Goal: Find specific page/section: Find specific page/section

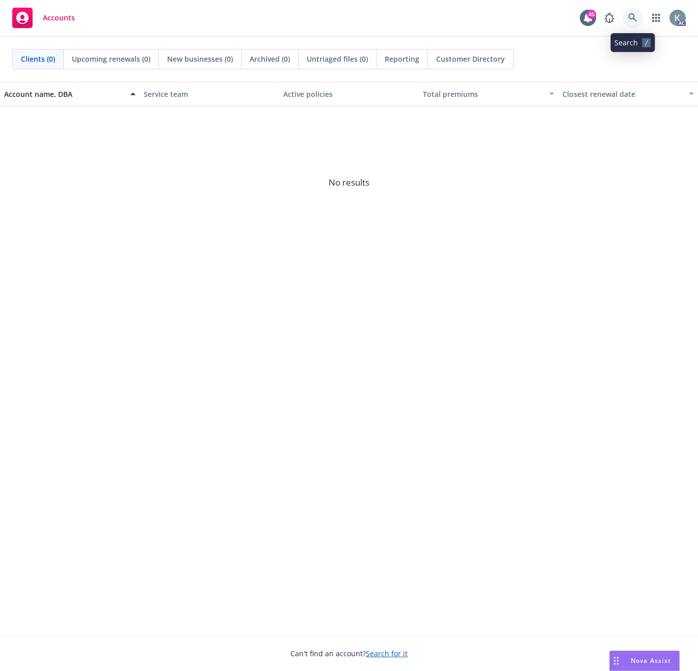
click at [633, 18] on icon at bounding box center [632, 17] width 9 height 9
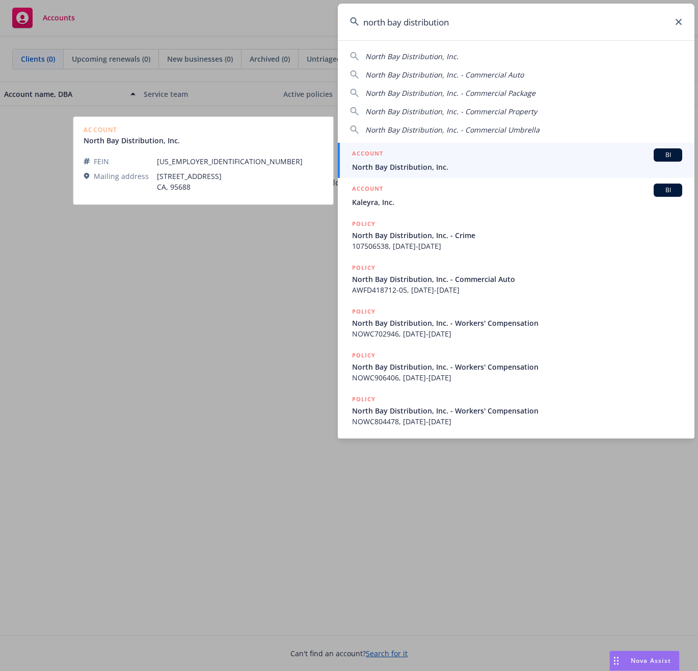
type input "north bay distribution"
click at [359, 167] on span "North Bay Distribution, Inc." at bounding box center [517, 167] width 330 height 11
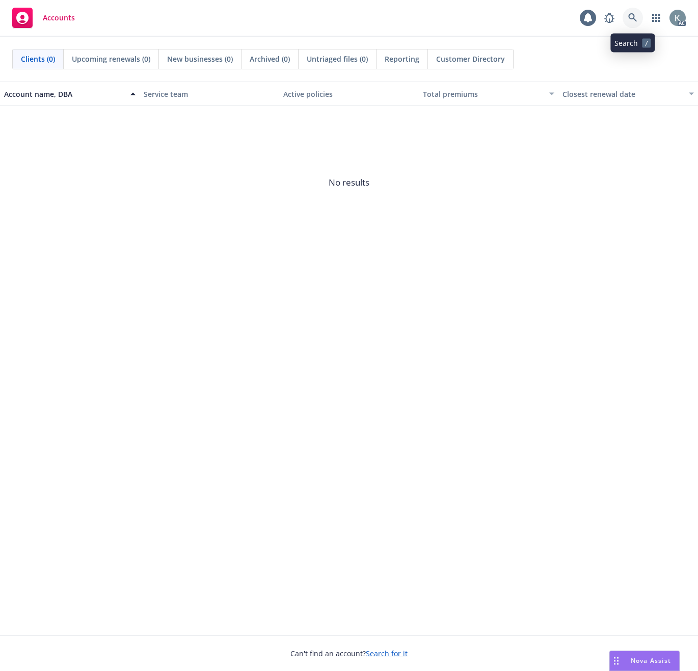
click at [630, 17] on icon at bounding box center [632, 17] width 9 height 9
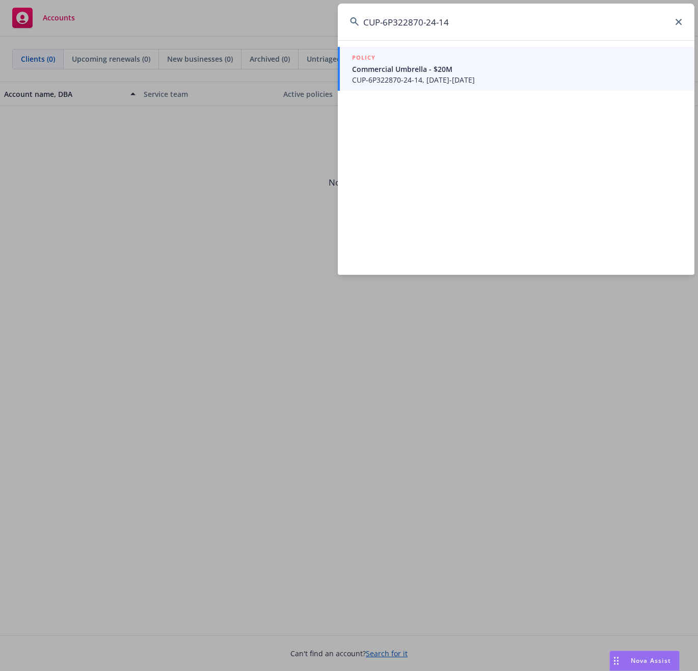
type input "CUP-6P322870-24-14"
click at [377, 78] on span "CUP-6P322870-24-14, 12/31/2024-12/31/2025" at bounding box center [517, 79] width 330 height 11
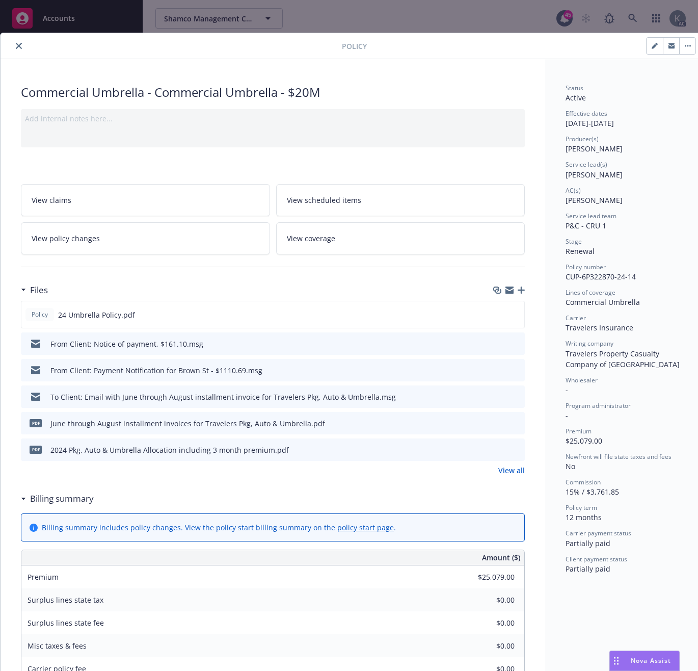
click at [17, 45] on icon "close" at bounding box center [19, 46] width 6 height 6
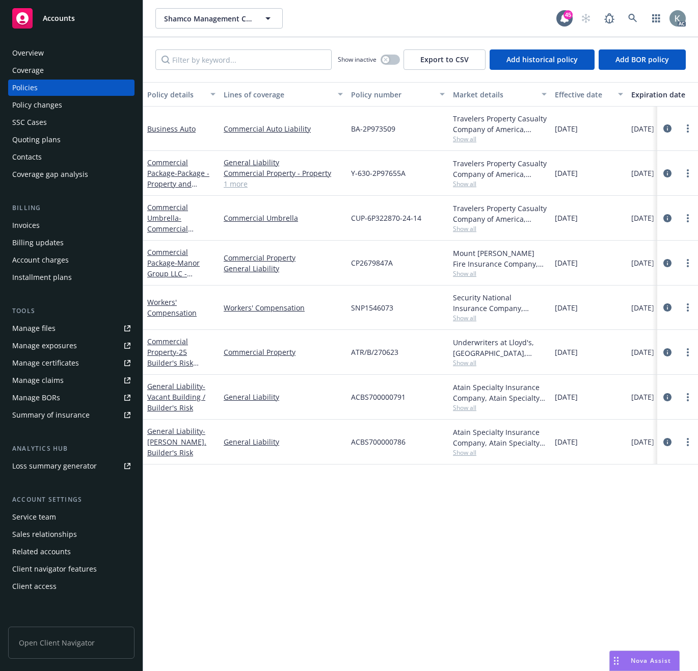
click at [23, 223] on div "Invoices" at bounding box center [26, 225] width 28 height 16
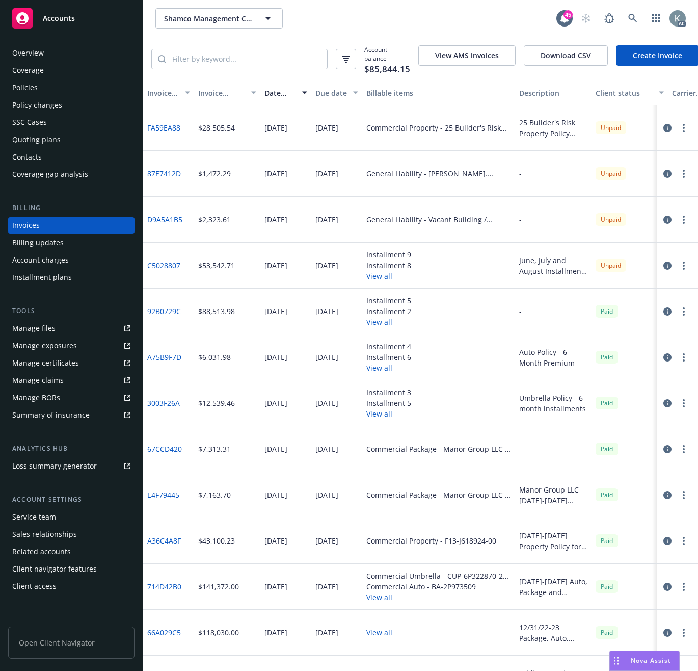
click at [165, 271] on link "C5028807" at bounding box center [163, 265] width 33 height 11
